Goal: Book appointment/travel/reservation

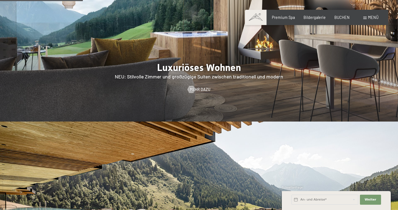
scroll to position [547, 0]
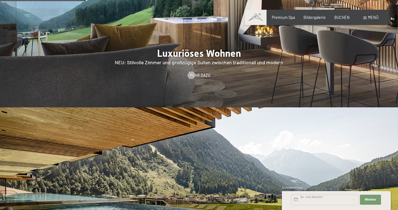
click at [309, 198] on input "text" at bounding box center [325, 200] width 67 height 10
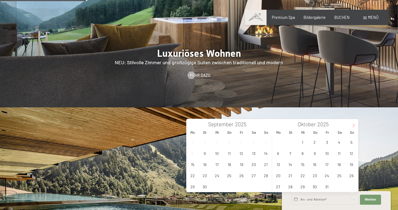
click at [354, 125] on icon at bounding box center [354, 125] width 4 height 4
type input "2026"
click at [354, 125] on icon at bounding box center [354, 125] width 4 height 4
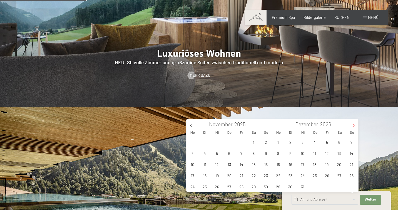
type input "2026"
click at [350, 164] on span "15" at bounding box center [351, 164] width 11 height 11
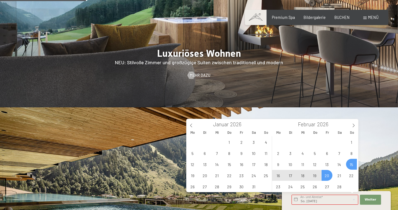
click at [328, 175] on span "20" at bounding box center [327, 175] width 11 height 11
type input "So. [DATE] - [DATE]"
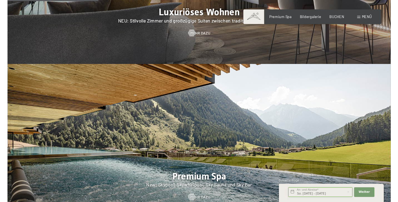
scroll to position [602, 0]
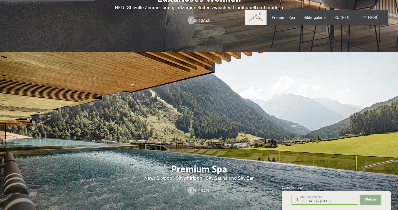
click at [371, 200] on span "Weiter" at bounding box center [371, 199] width 12 height 4
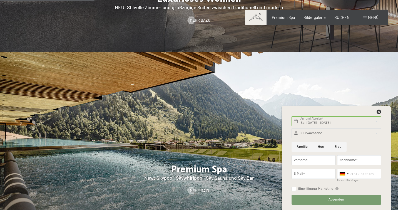
click at [336, 145] on input "Frau" at bounding box center [338, 147] width 17 height 10
radio input "true"
click at [312, 130] on div at bounding box center [337, 133] width 90 height 10
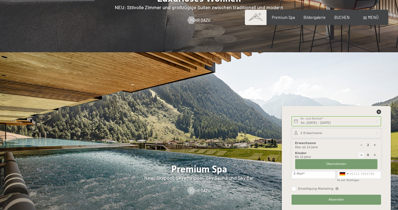
click at [374, 145] on icon at bounding box center [374, 144] width 3 height 3
type input "3"
click at [332, 164] on span "Übernehmen" at bounding box center [336, 164] width 20 height 4
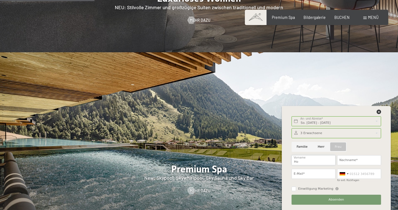
type input "H"
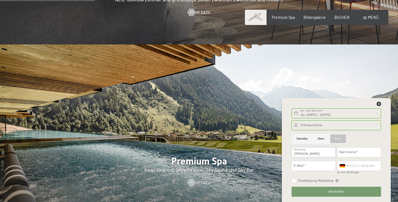
type input "[PERSON_NAME]"
type input "[EMAIL_ADDRESS][PERSON_NAME][DOMAIN_NAME]"
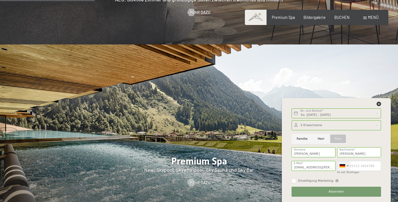
click at [348, 165] on div at bounding box center [343, 165] width 13 height 9
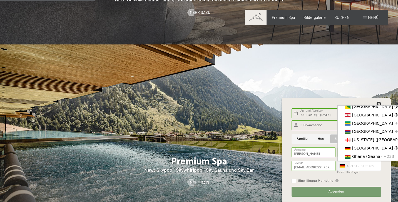
scroll to position [664, 0]
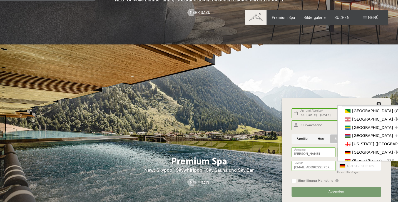
click at [359, 105] on span "[GEOGRAPHIC_DATA]" at bounding box center [372, 102] width 41 height 4
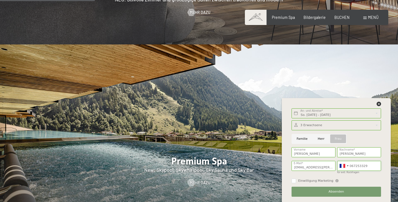
type input "0672533296"
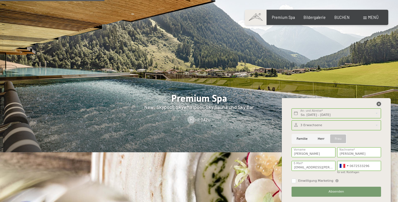
click at [379, 105] on icon at bounding box center [379, 104] width 4 height 4
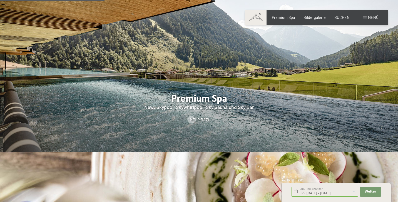
click at [374, 18] on span "Menü" at bounding box center [373, 17] width 11 height 5
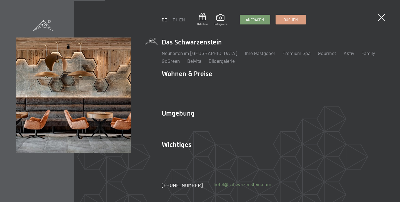
click at [259, 186] on link "hotel@ no-spam. schwarzenstein. no-spam. com" at bounding box center [243, 184] width 58 height 7
click at [239, 185] on link "hotel@ no-spam. schwarzenstein. no-spam. com" at bounding box center [243, 184] width 58 height 7
